Goal: Book appointment/travel/reservation

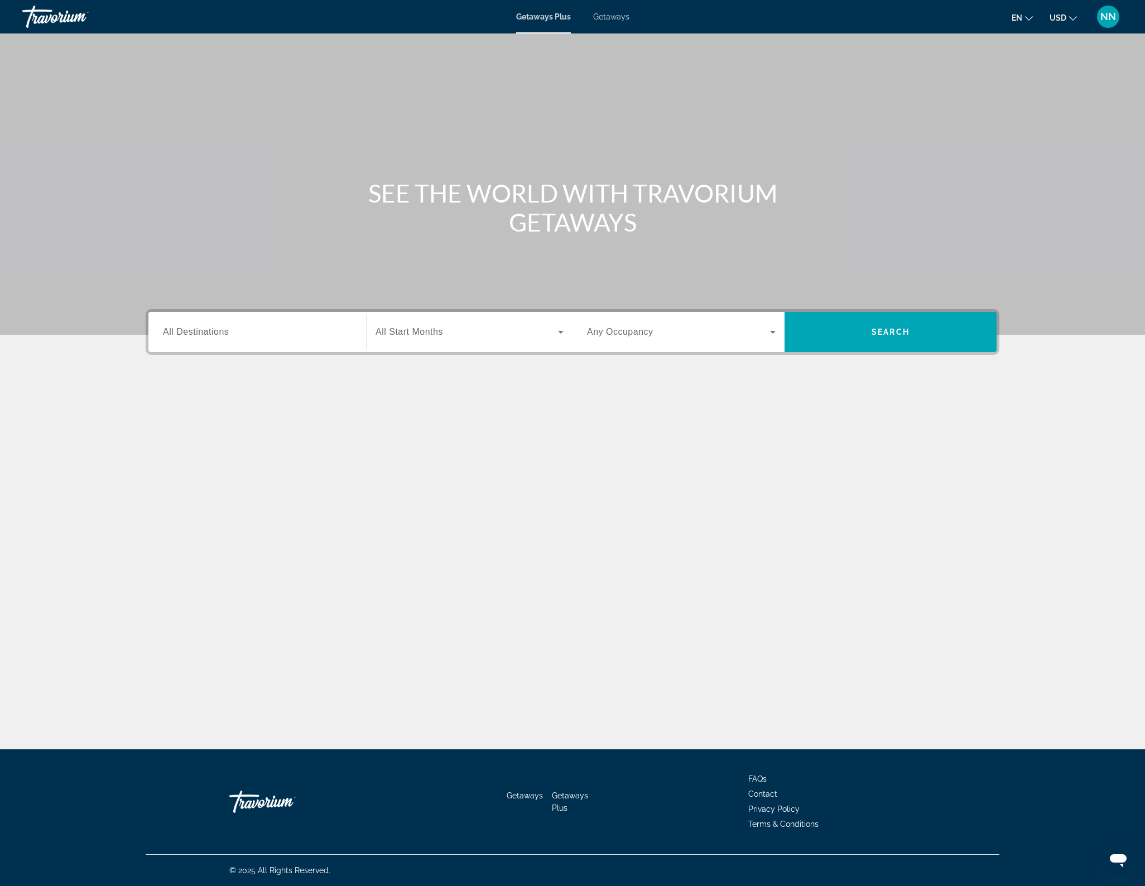
click at [209, 331] on span "All Destinations" at bounding box center [196, 331] width 66 height 9
click at [209, 331] on input "Destination All Destinations" at bounding box center [257, 332] width 189 height 13
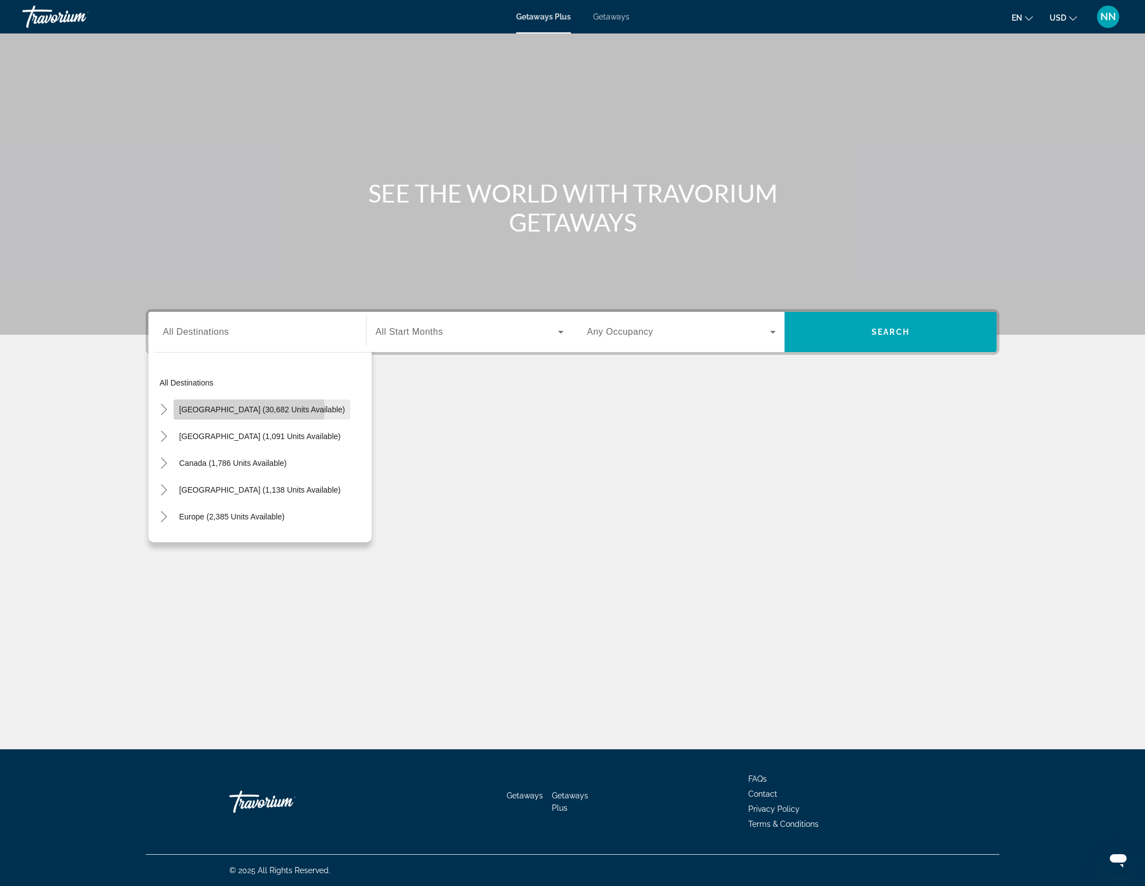
click at [249, 409] on span "[GEOGRAPHIC_DATA] (30,682 units available)" at bounding box center [262, 409] width 166 height 9
type input "**********"
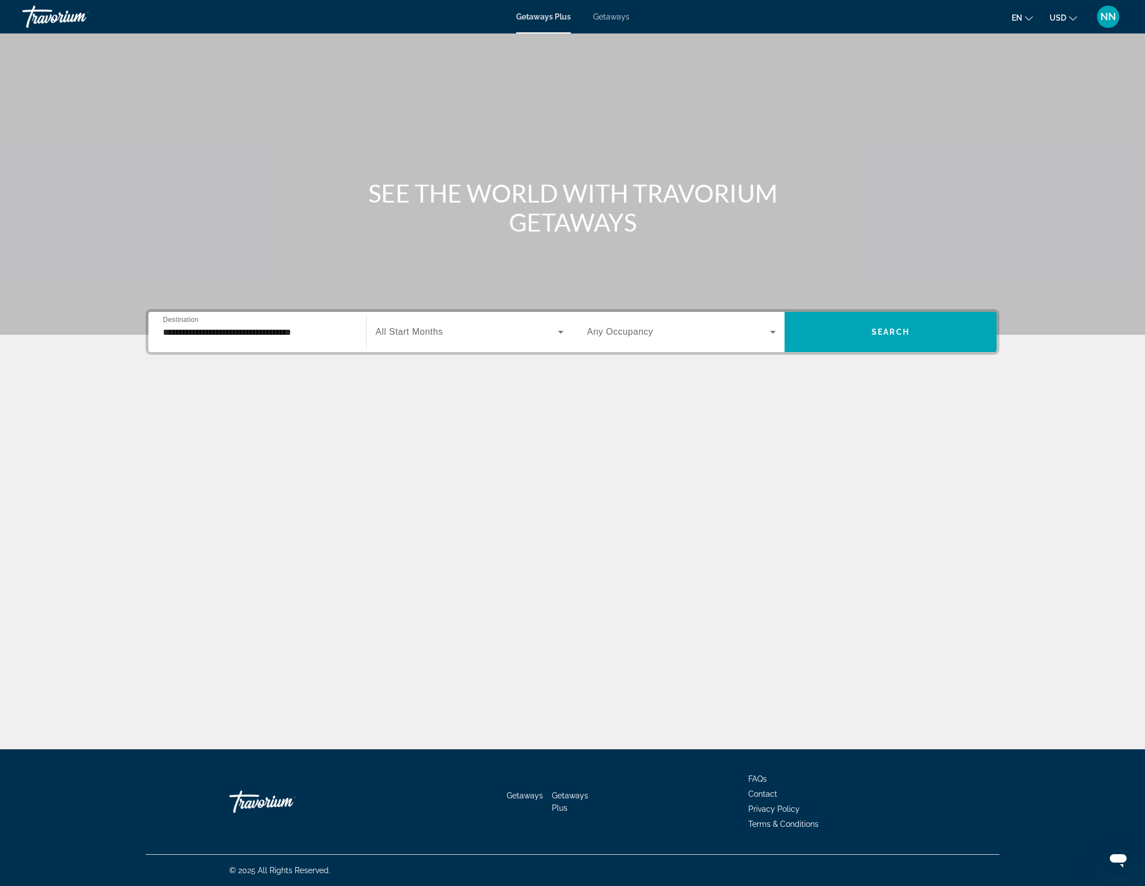
click at [428, 334] on span "All Start Months" at bounding box center [408, 331] width 67 height 9
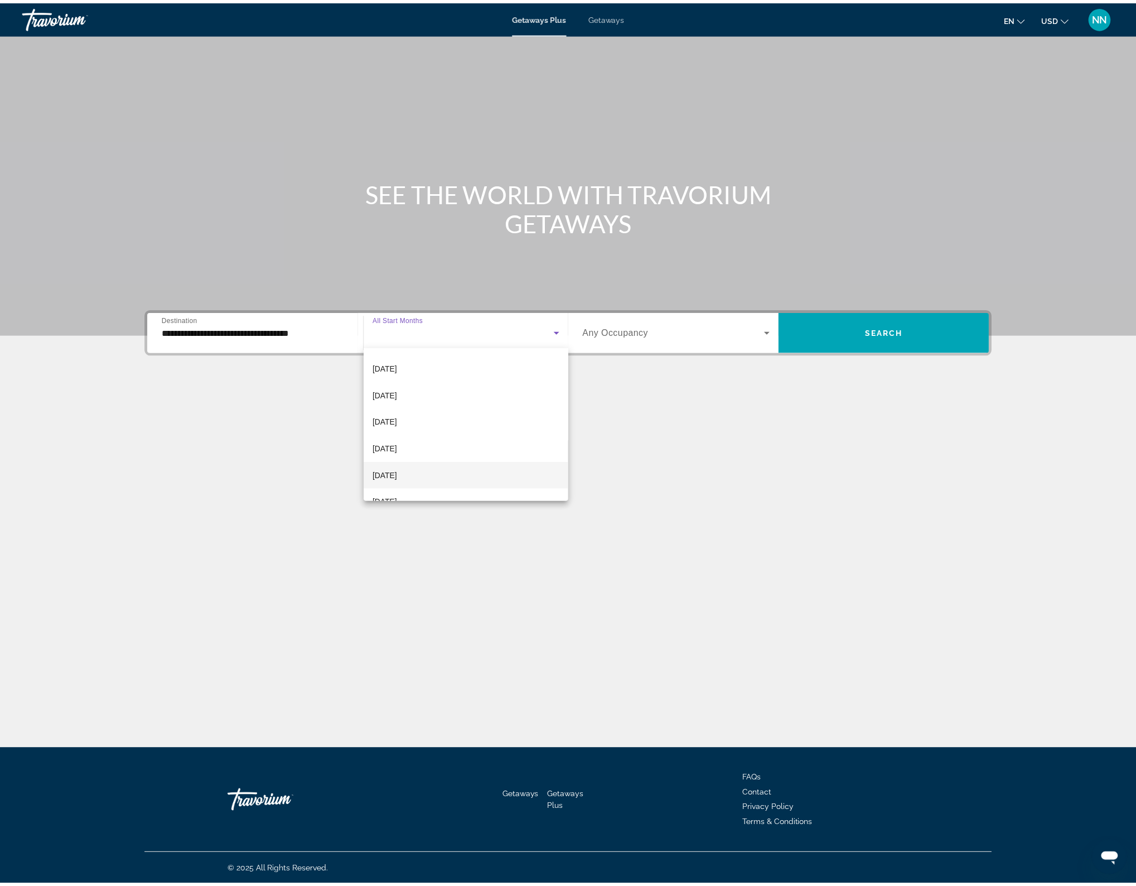
scroll to position [52, 0]
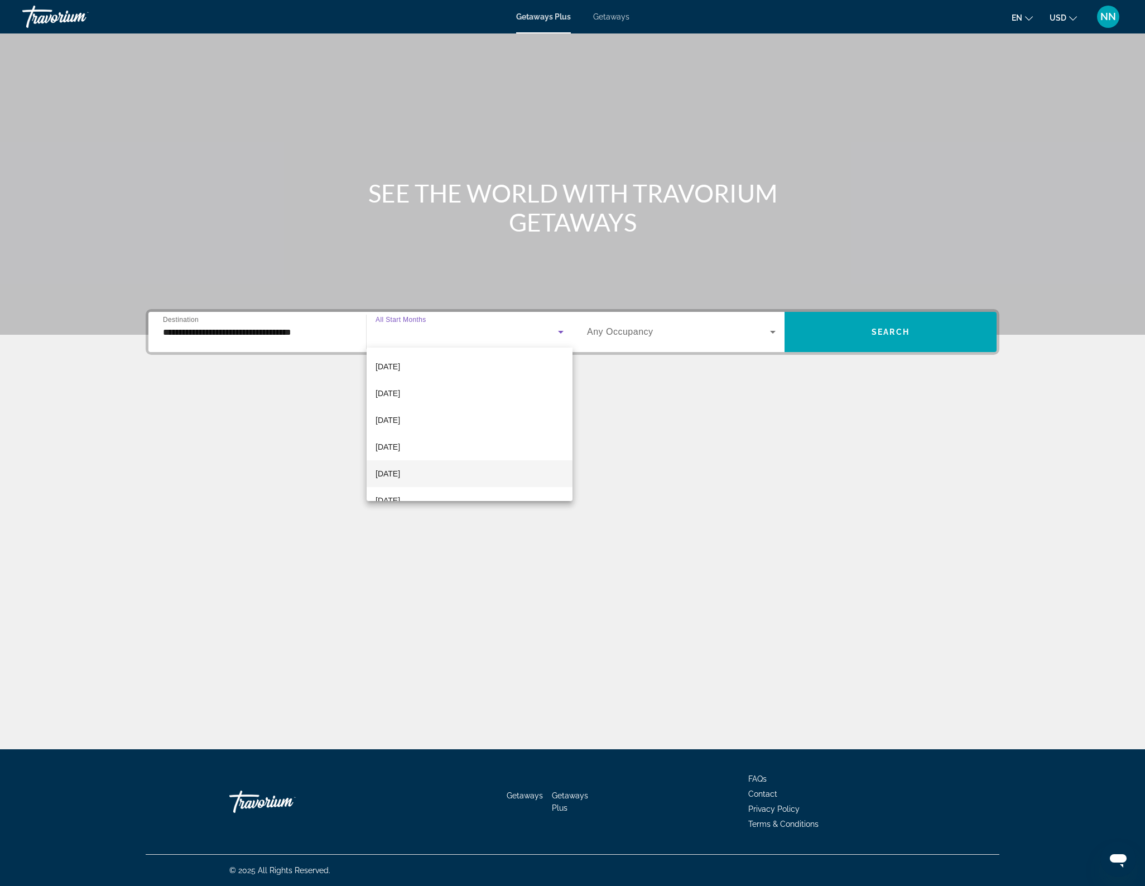
click at [400, 470] on span "[DATE]" at bounding box center [387, 473] width 25 height 13
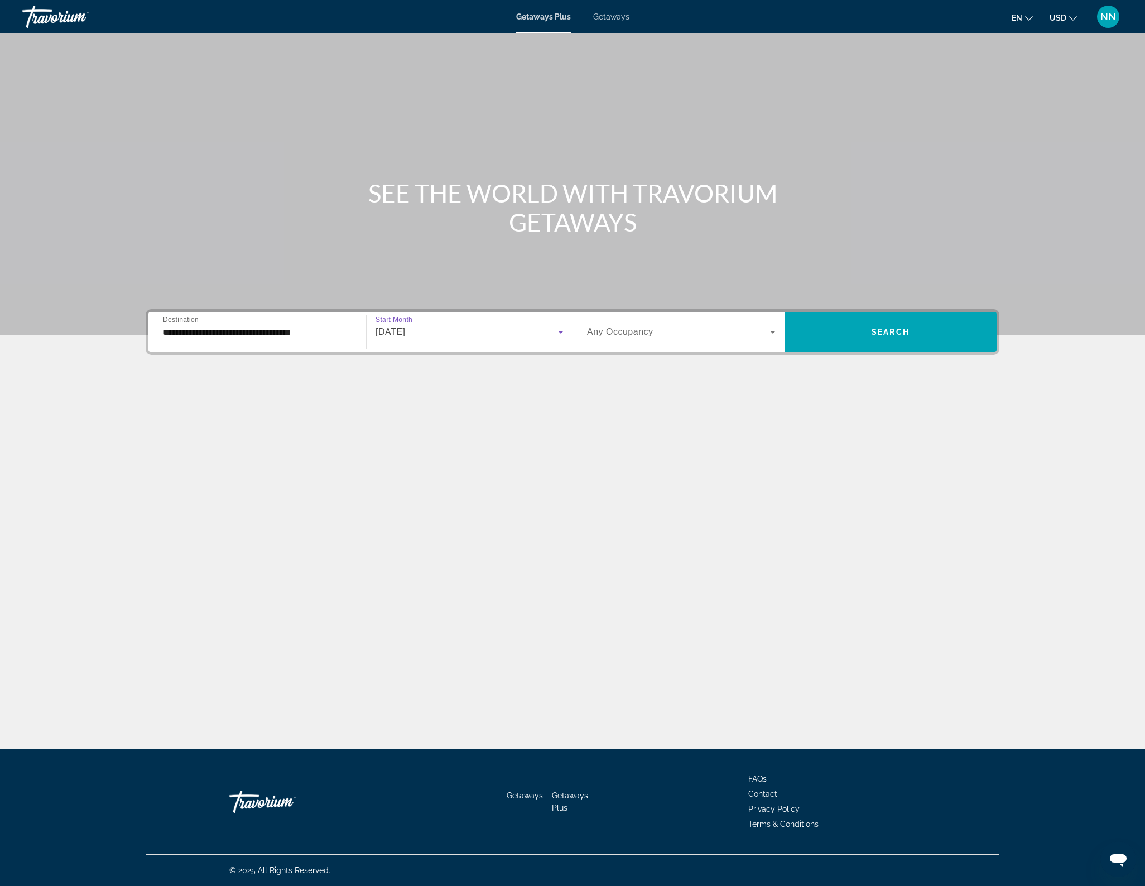
click at [771, 331] on icon "Search widget" at bounding box center [773, 332] width 6 height 3
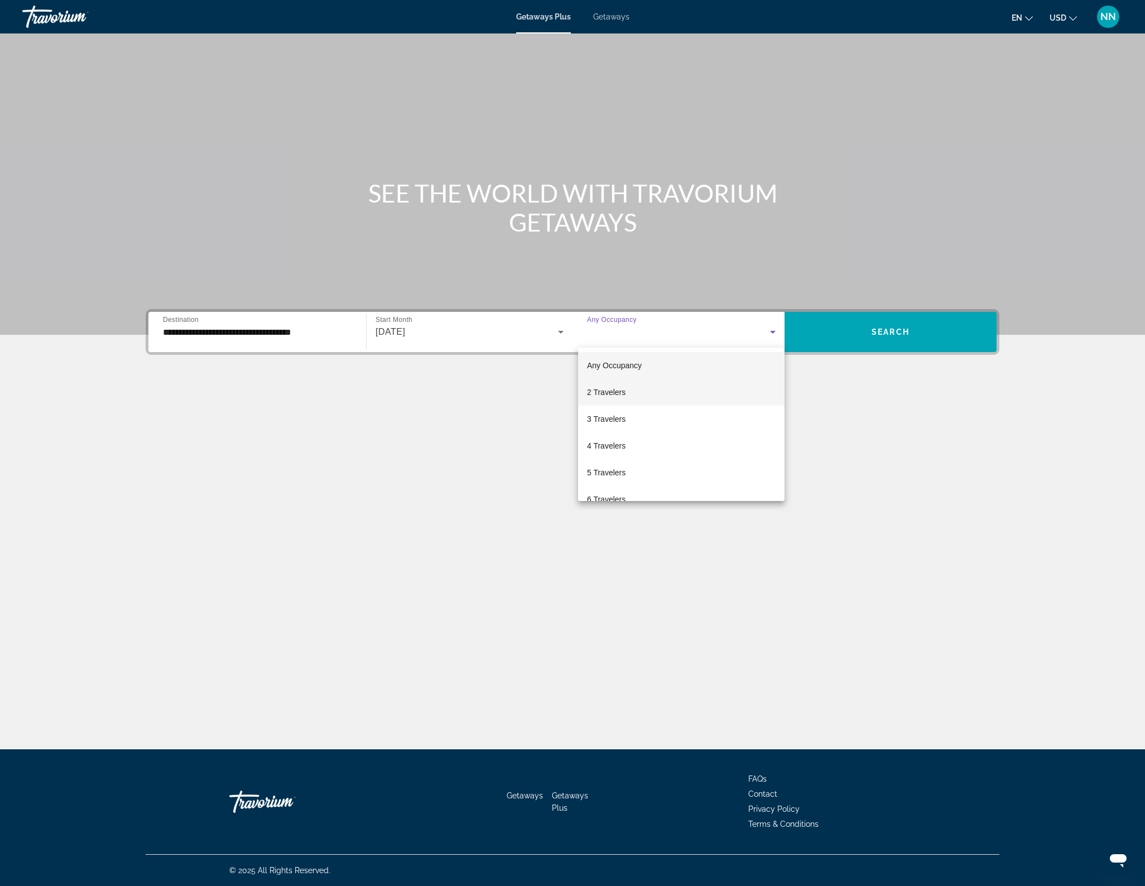
drag, startPoint x: 620, startPoint y: 391, endPoint x: 702, endPoint y: 383, distance: 82.4
click at [623, 390] on span "2 Travelers" at bounding box center [606, 391] width 38 height 13
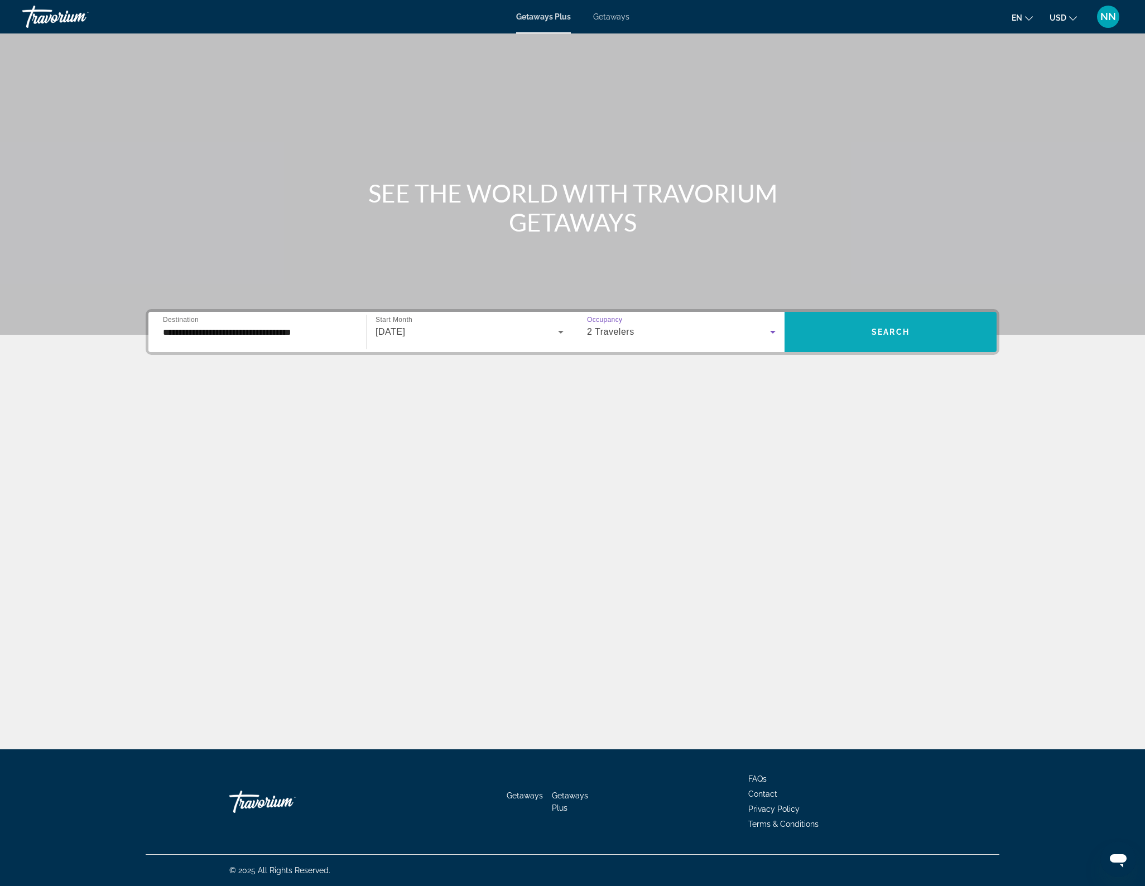
click at [858, 326] on span "Search widget" at bounding box center [890, 332] width 212 height 27
